Goal: Check status: Check status

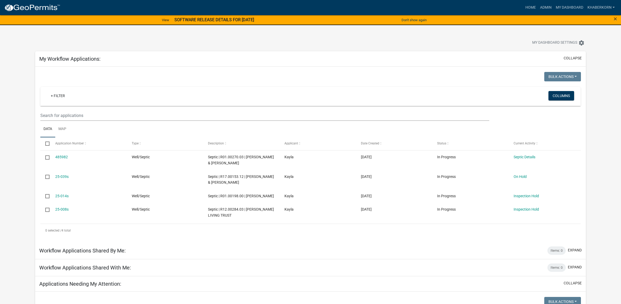
scroll to position [235, 0]
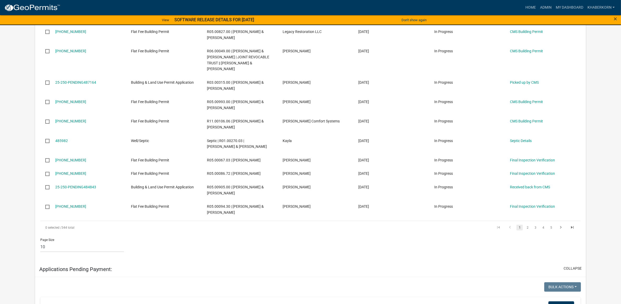
scroll to position [360, 0]
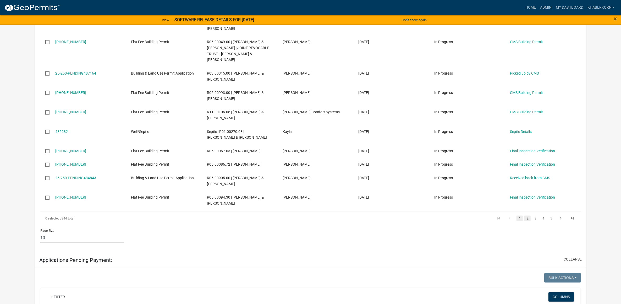
click at [528, 221] on link "2" at bounding box center [528, 219] width 6 height 6
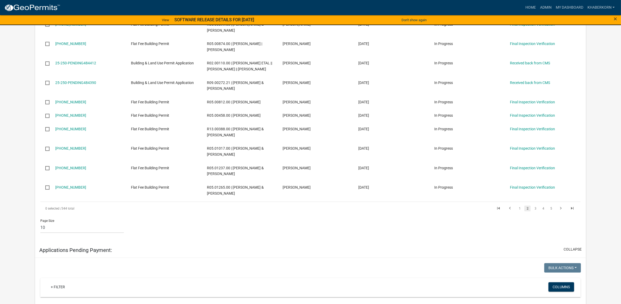
scroll to position [360, 0]
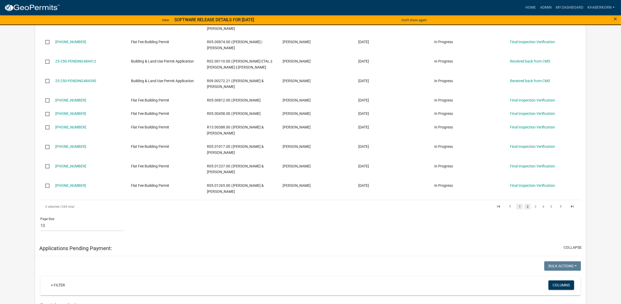
click at [521, 210] on link "1" at bounding box center [520, 207] width 6 height 6
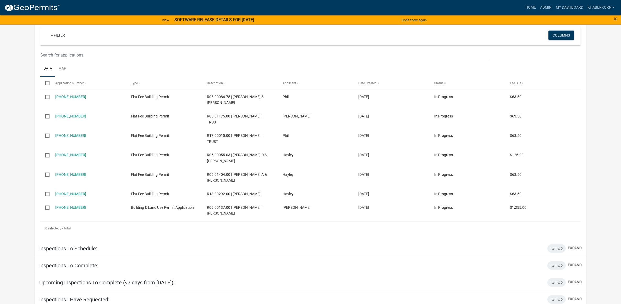
scroll to position [661, 0]
